Goal: Find specific page/section: Find specific page/section

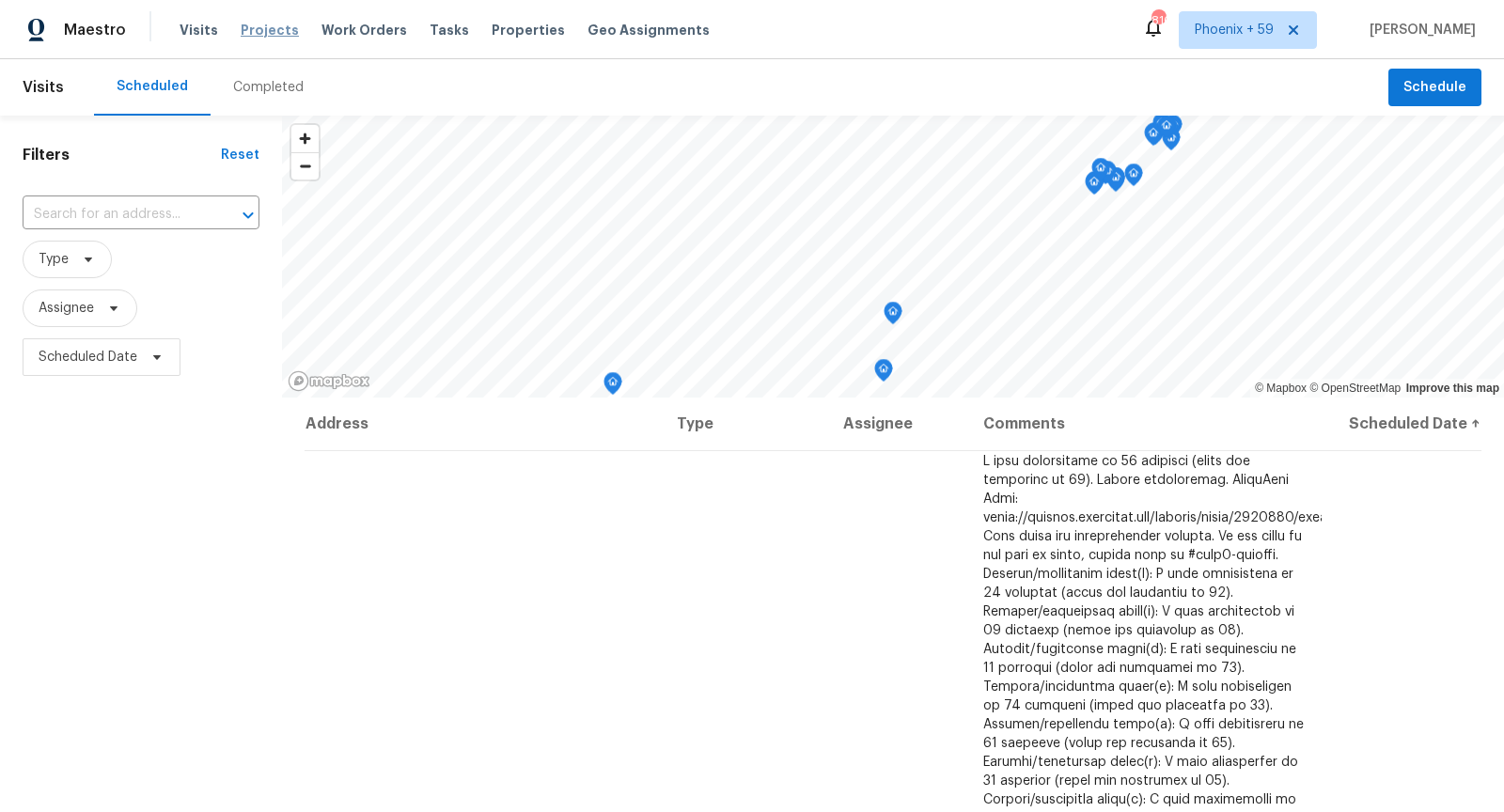
click at [248, 32] on span "Projects" at bounding box center [269, 29] width 58 height 18
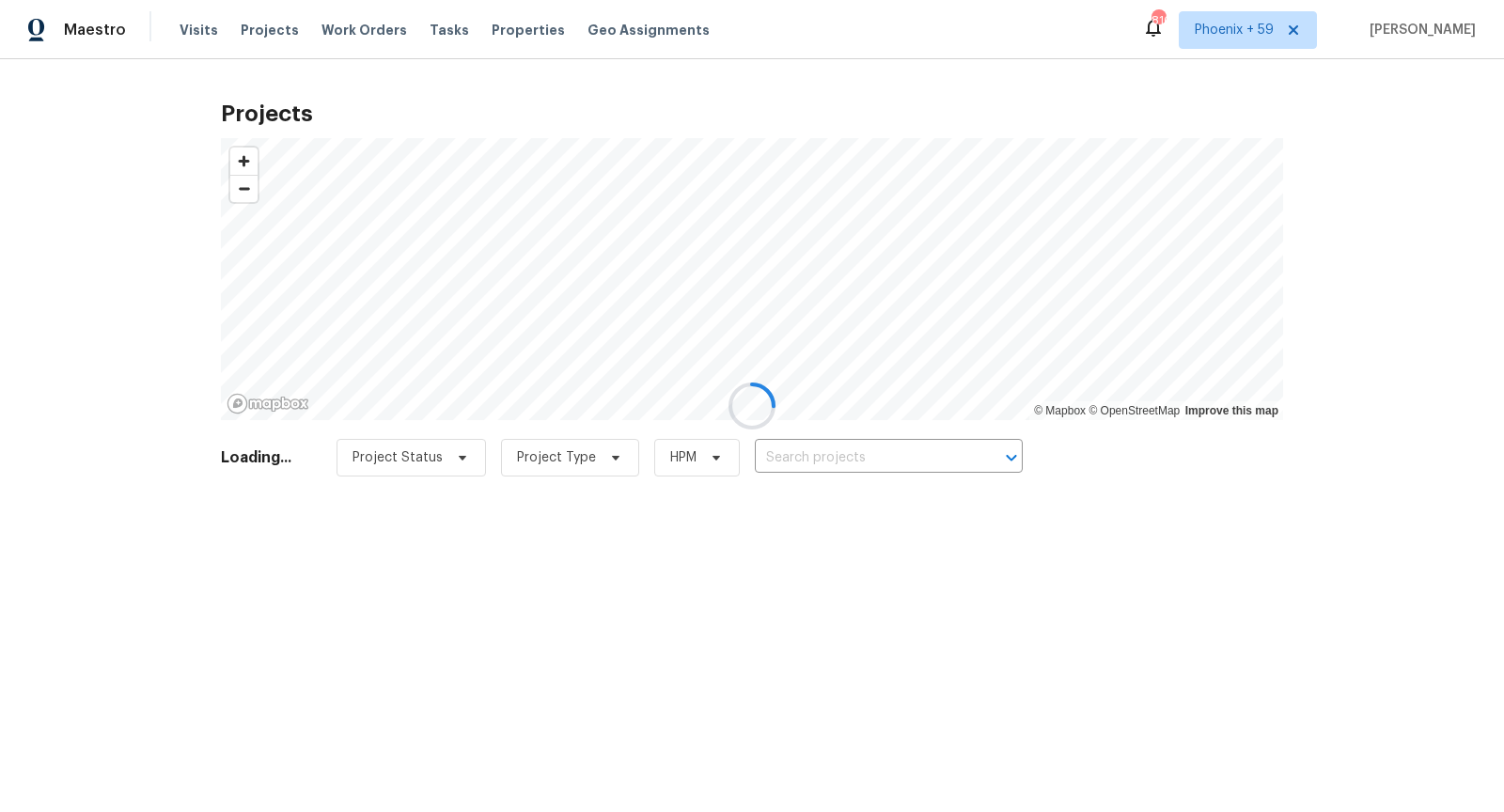
click at [876, 462] on div at bounding box center [752, 406] width 1504 height 812
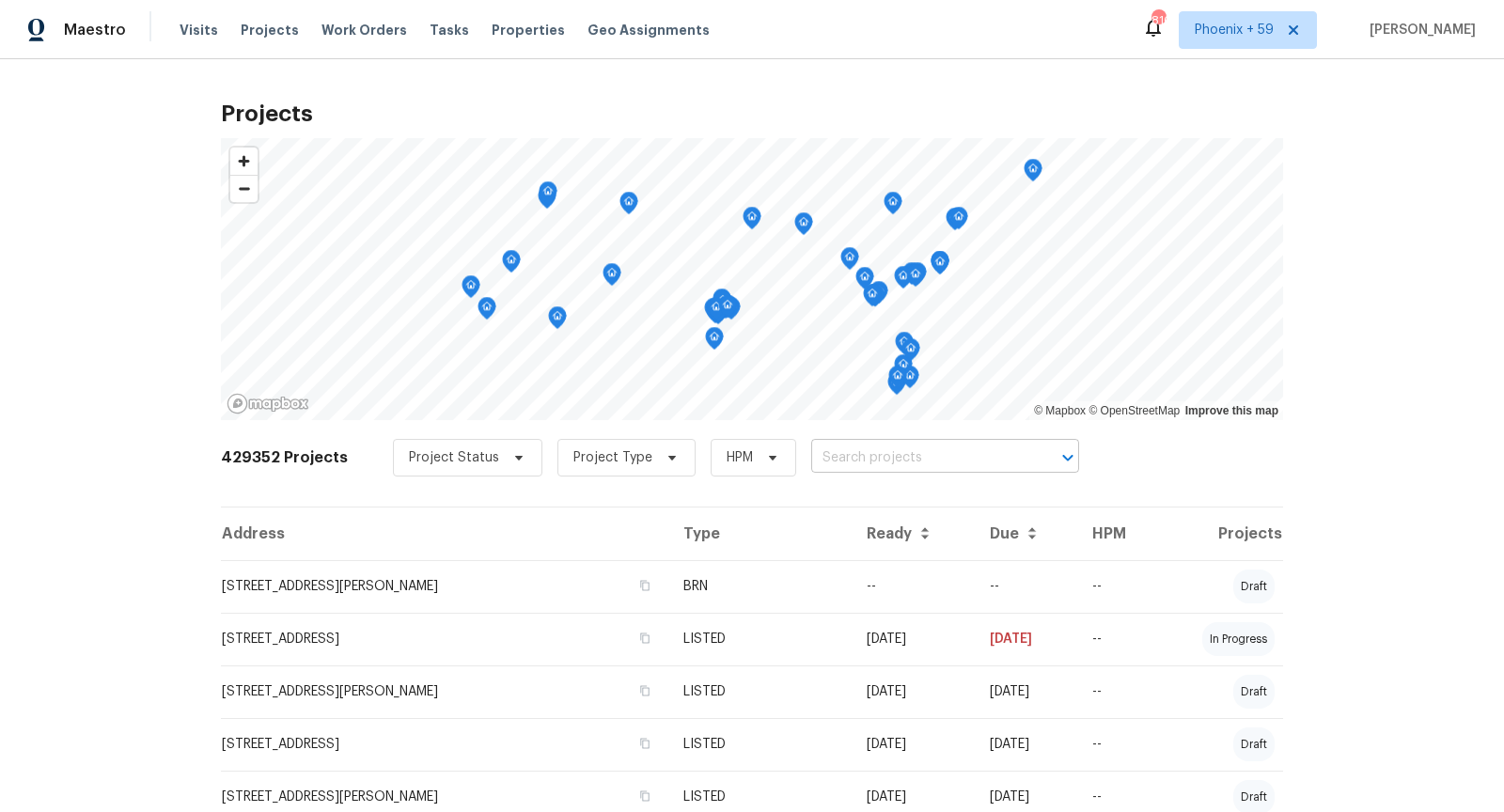
click at [879, 451] on input "text" at bounding box center [918, 458] width 215 height 29
type input "46 woodland"
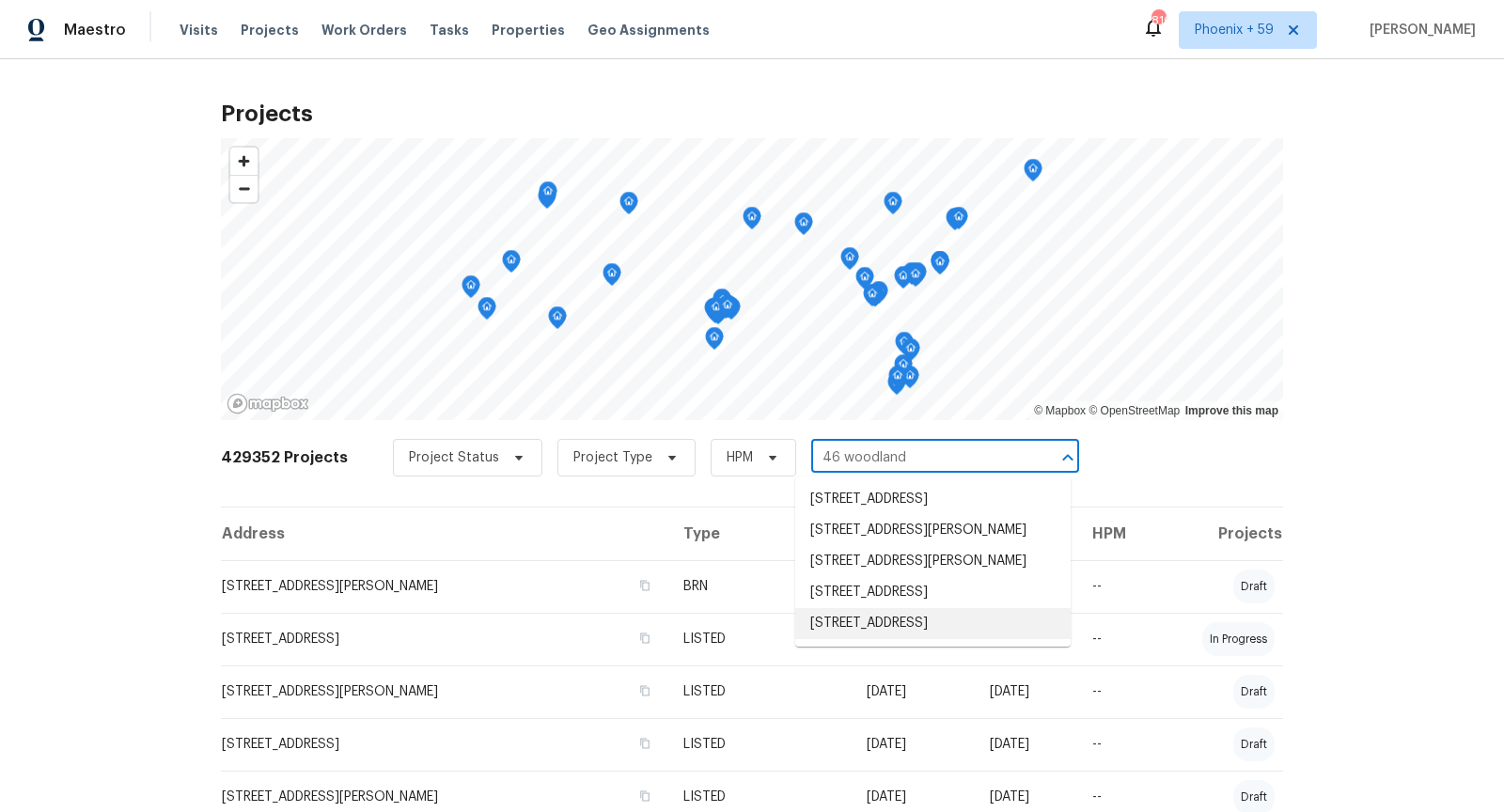
click at [937, 639] on li "[STREET_ADDRESS]" at bounding box center [933, 623] width 276 height 31
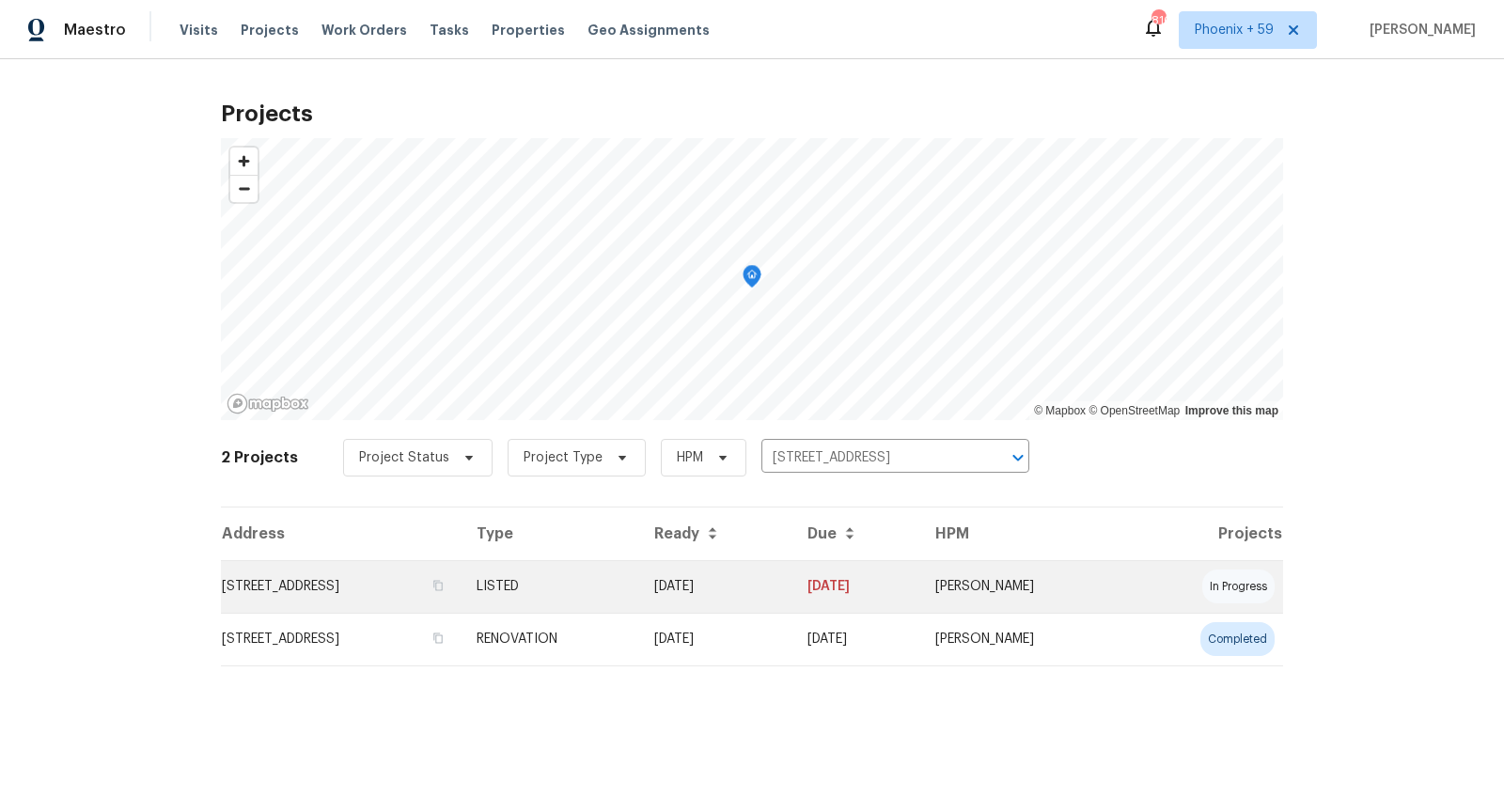
click at [389, 577] on td "[STREET_ADDRESS]" at bounding box center [341, 586] width 240 height 53
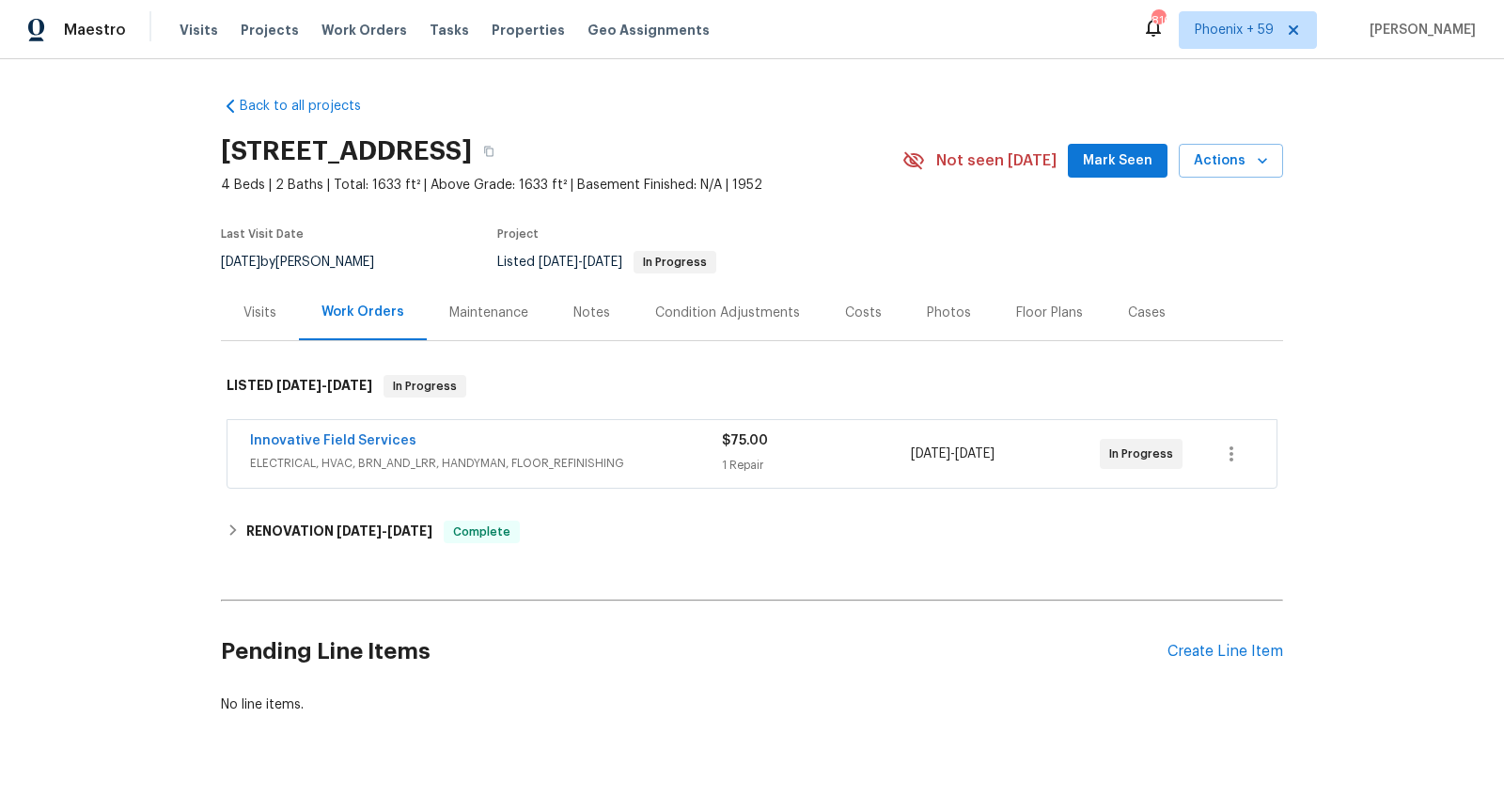
scroll to position [26, 0]
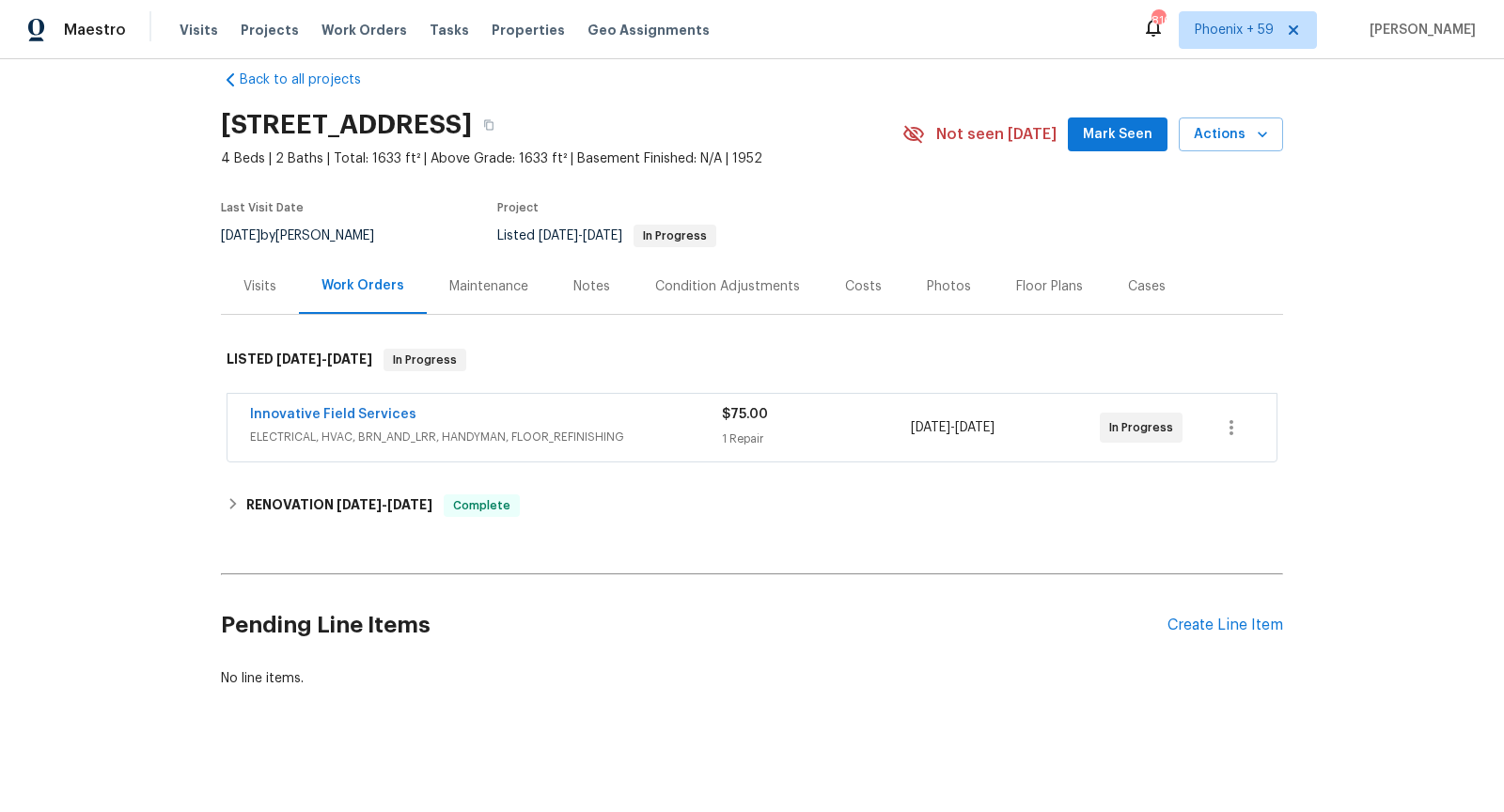
click at [608, 424] on div "Innovative Field Services" at bounding box center [485, 416] width 472 height 22
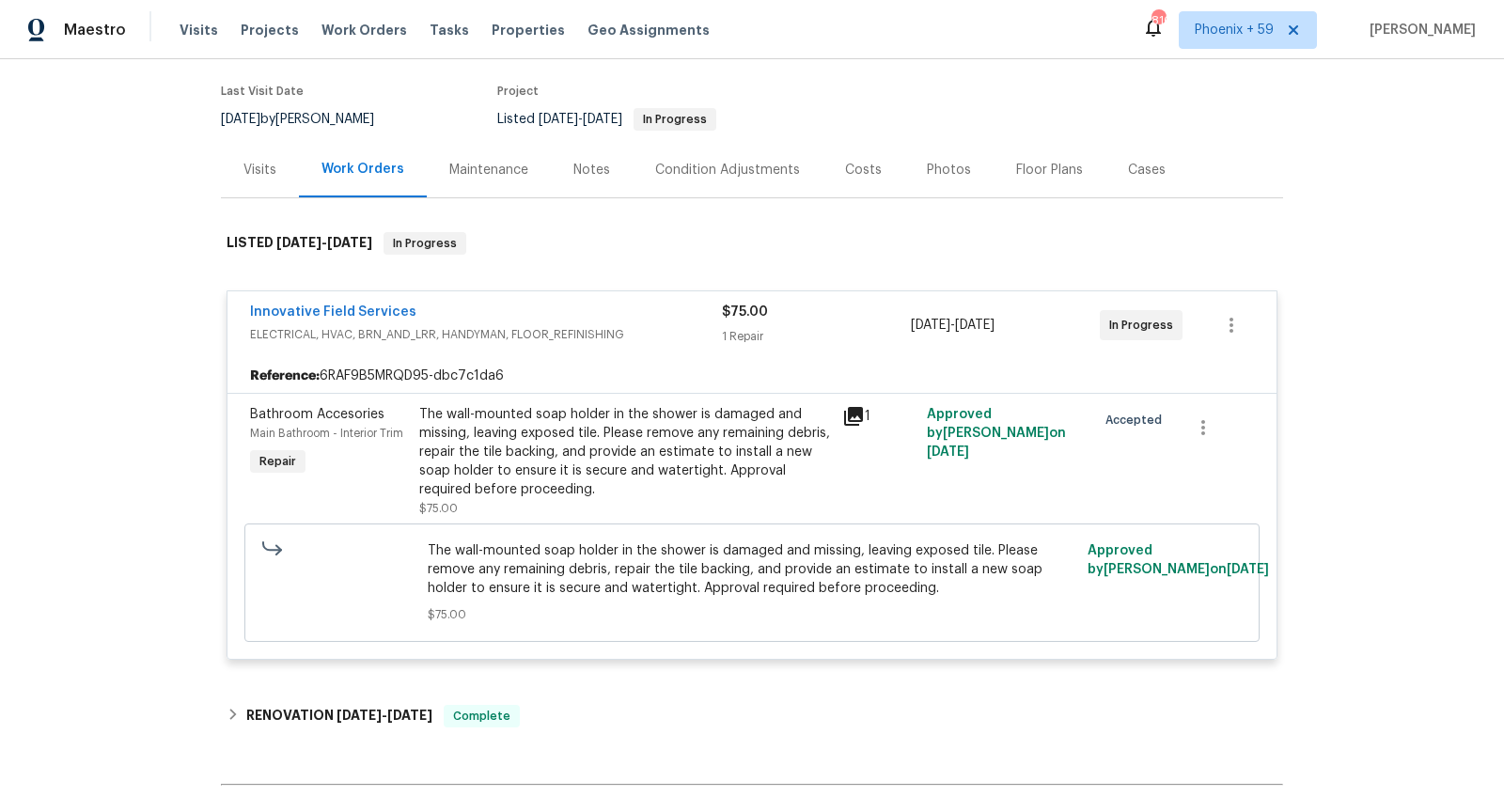
scroll to position [147, 0]
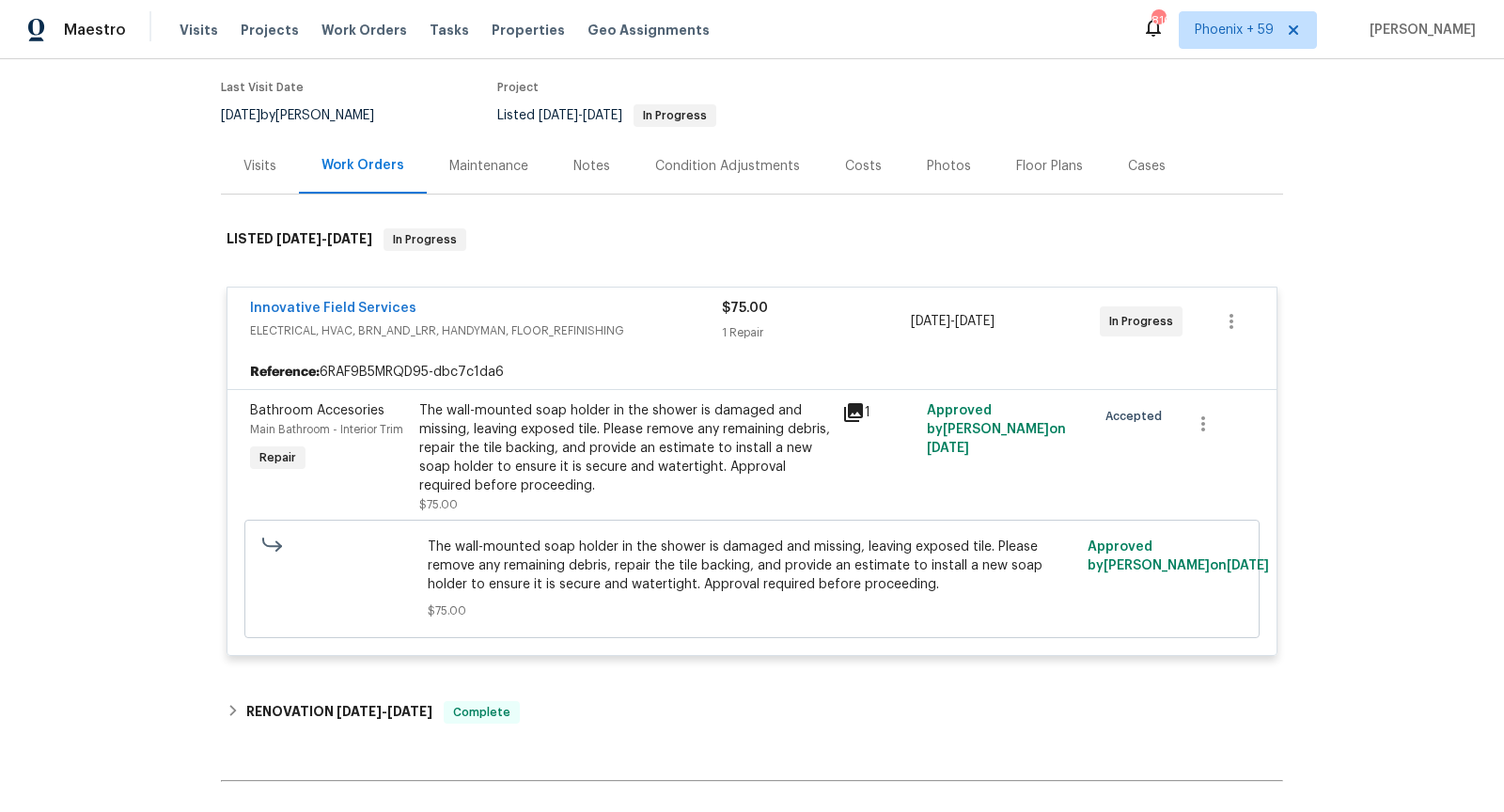
click at [857, 409] on icon at bounding box center [853, 412] width 18 height 18
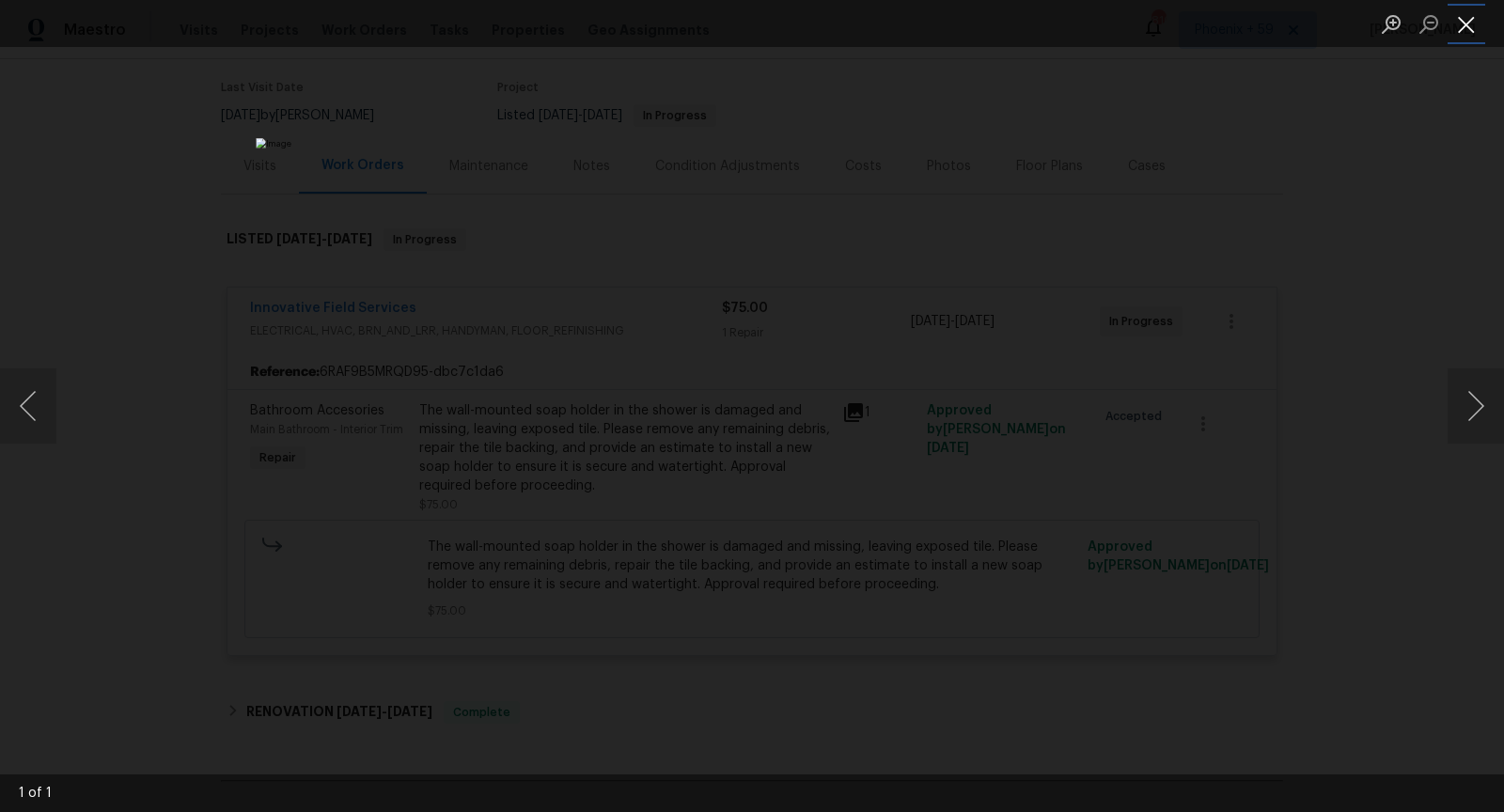
click at [1468, 20] on button "Close lightbox" at bounding box center [1466, 24] width 38 height 33
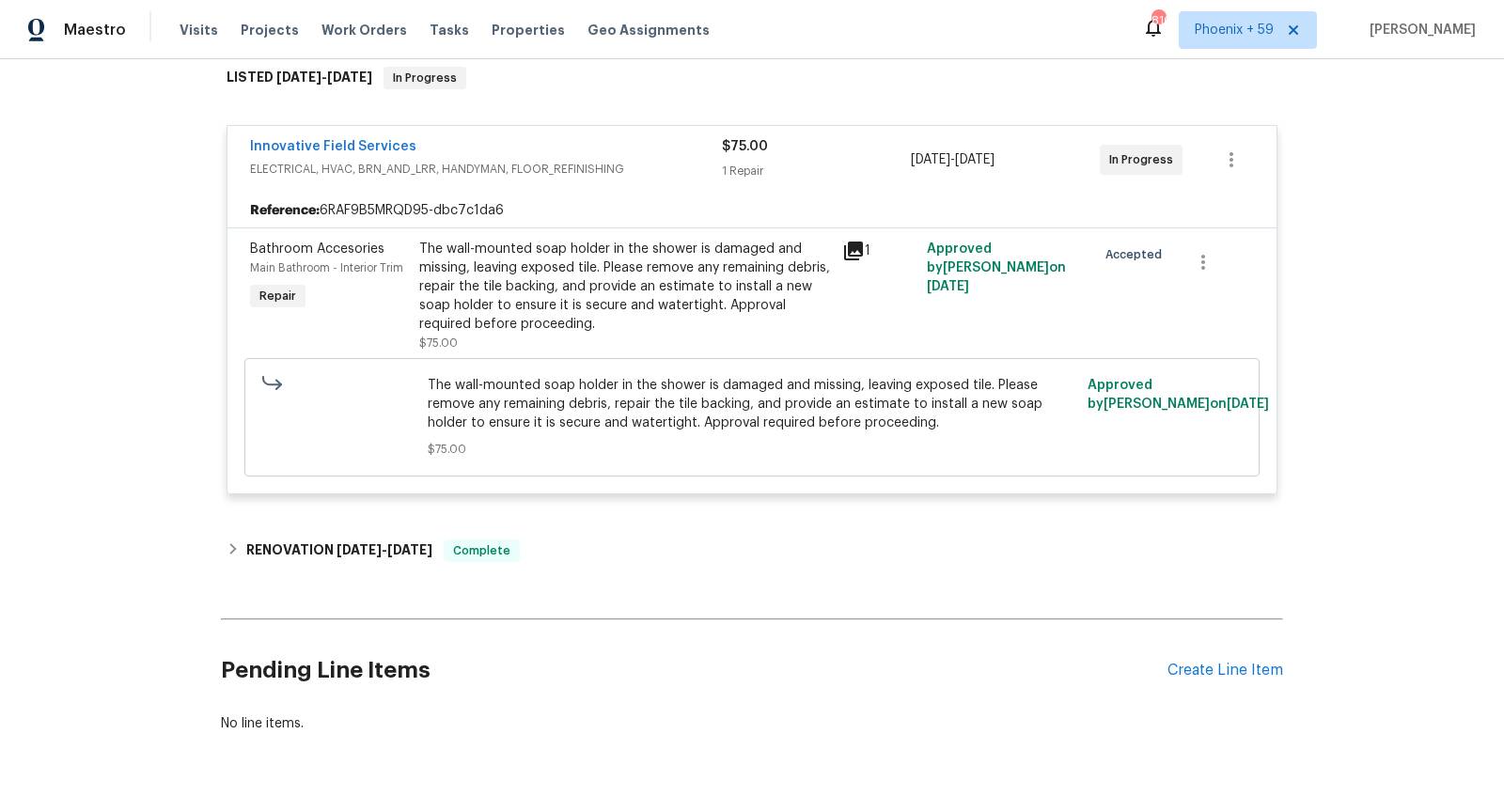
scroll to position [353, 0]
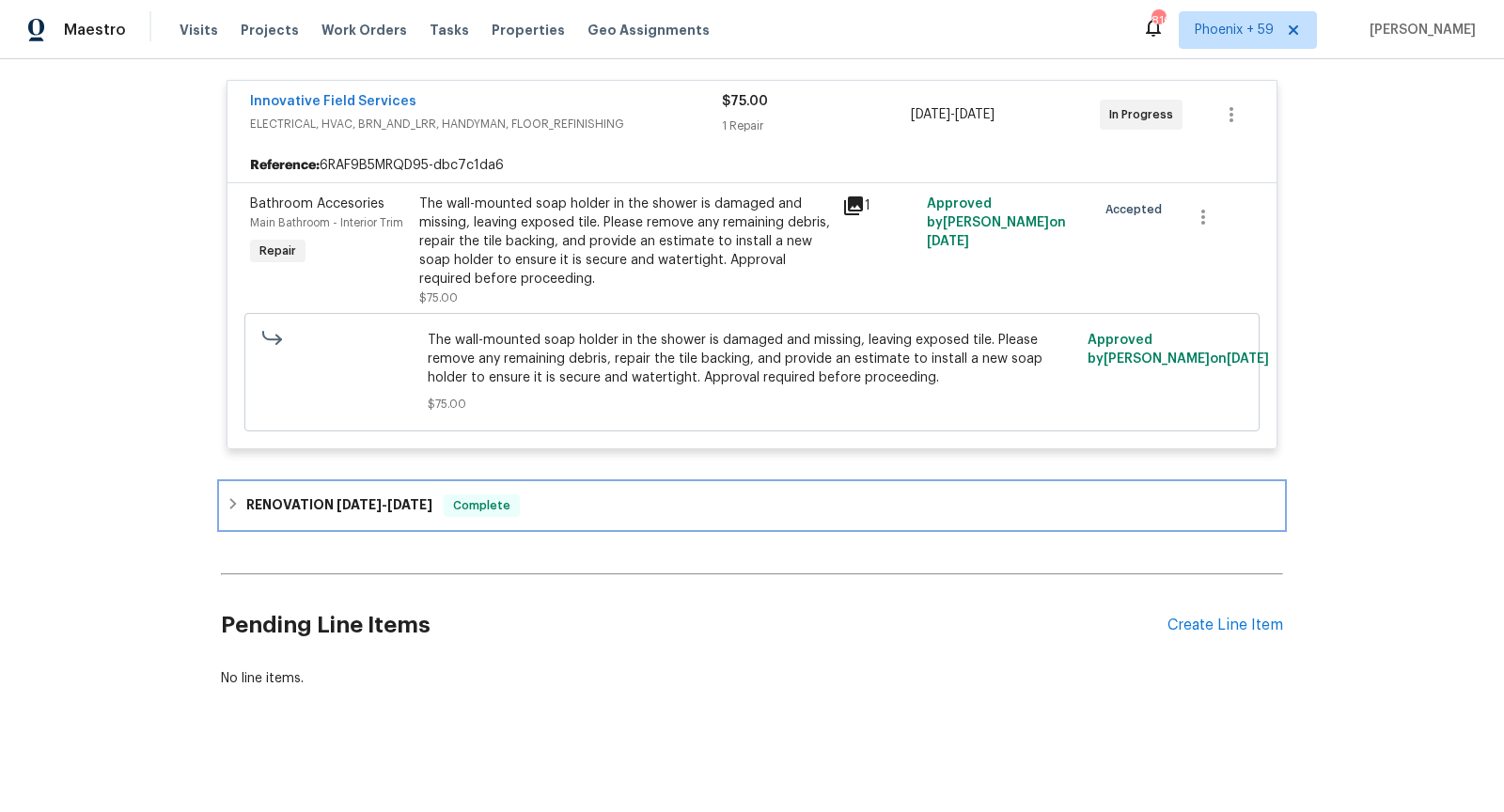
click at [228, 506] on icon at bounding box center [233, 503] width 14 height 14
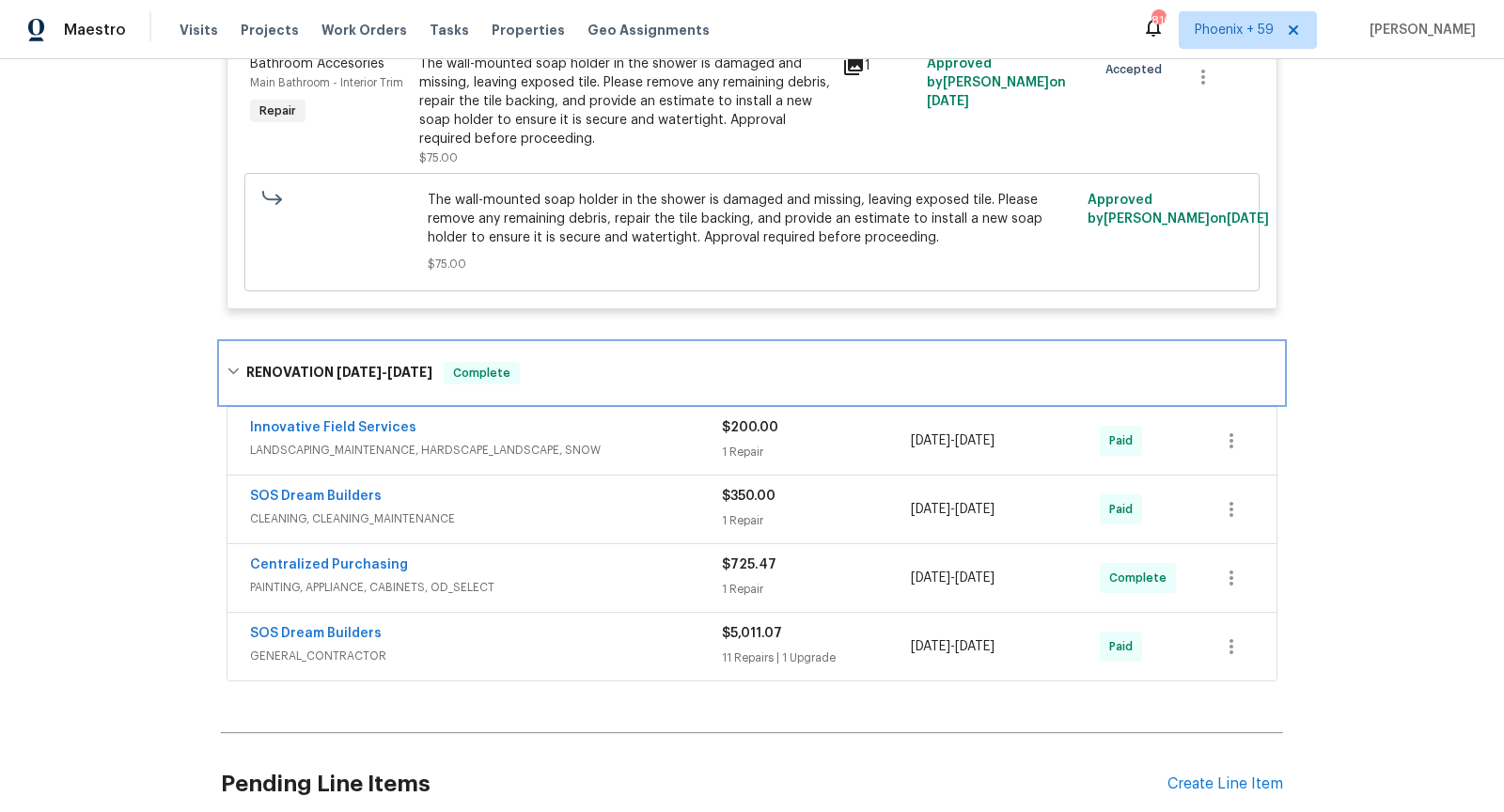
scroll to position [648, 0]
